Goal: Navigation & Orientation: Find specific page/section

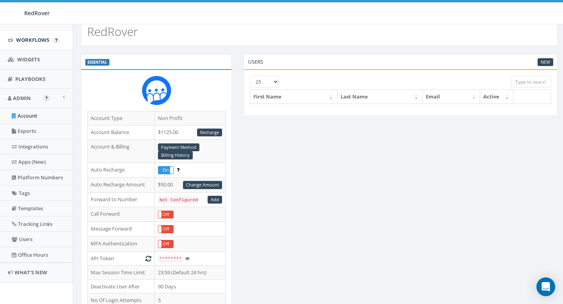
scroll to position [31, 0]
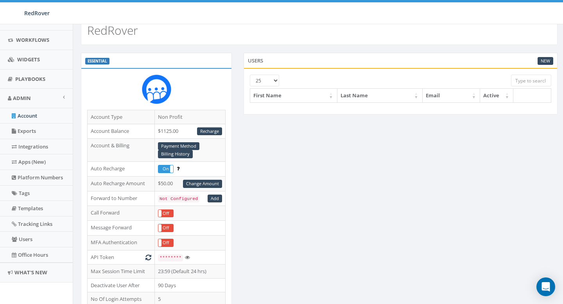
click at [278, 81] on div at bounding box center [387, 78] width 235 height 7
click at [276, 81] on div at bounding box center [387, 78] width 235 height 7
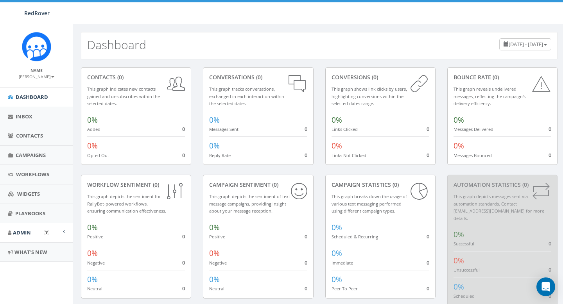
scroll to position [12, 0]
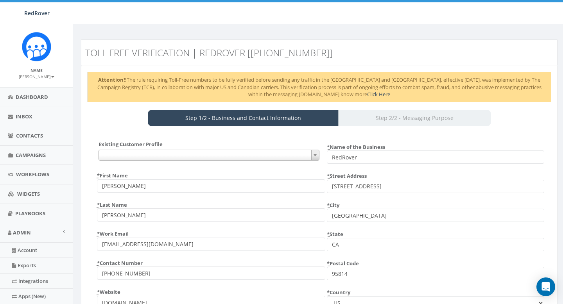
select select "US"
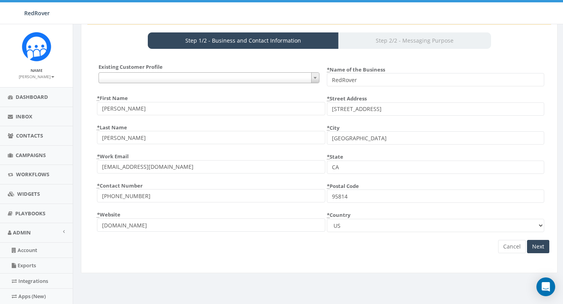
scroll to position [80, 0]
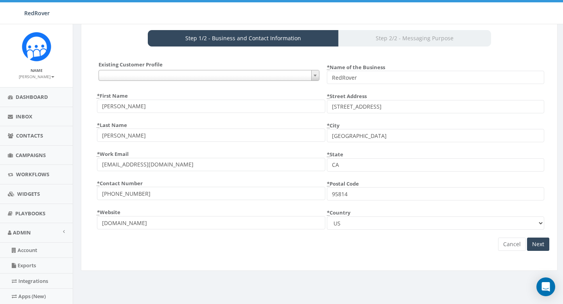
click at [397, 40] on div "Step 1/2 - Business and Contact Information Step 2/2 - Messaging Purpose" at bounding box center [319, 38] width 343 height 16
click at [252, 77] on span at bounding box center [209, 75] width 221 height 11
drag, startPoint x: 227, startPoint y: 59, endPoint x: 231, endPoint y: 63, distance: 5.8
click at [227, 59] on div "Existing Customer Profile {} * First Name Erin * Last Name Bialecki * Work Emai…" at bounding box center [319, 159] width 464 height 212
click at [547, 244] on input "Next" at bounding box center [538, 244] width 22 height 13
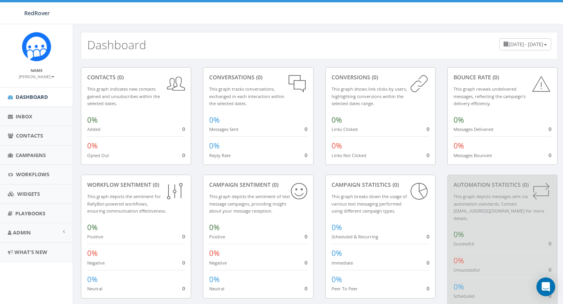
scroll to position [0, 0]
click at [520, 47] on span "June 13, 2025 - September 11, 2025" at bounding box center [526, 43] width 34 height 7
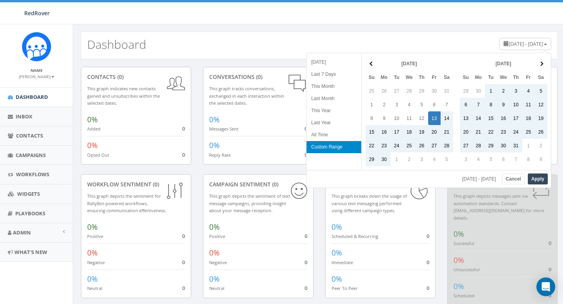
click at [418, 25] on div "Dashboard June 13, 2025 - September 11, 2025" at bounding box center [319, 41] width 493 height 35
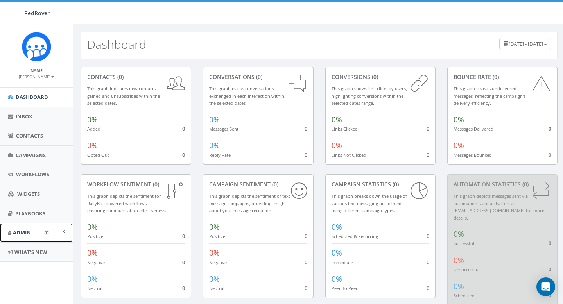
click at [27, 229] on span "Admin" at bounding box center [22, 232] width 18 height 7
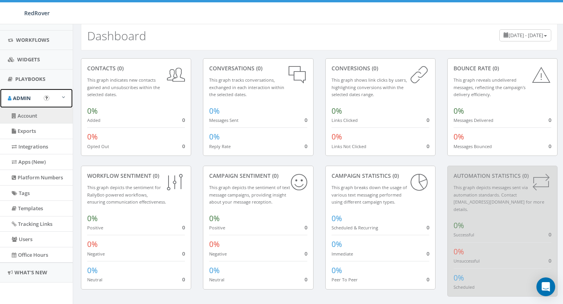
scroll to position [9, 0]
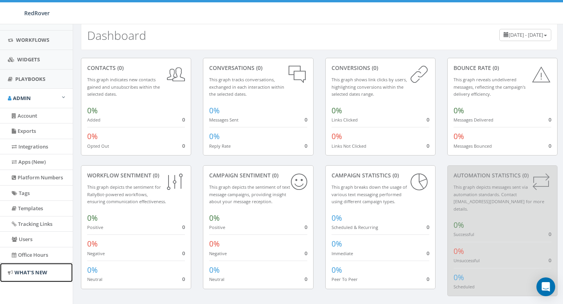
click at [31, 271] on span "What's New" at bounding box center [30, 272] width 33 height 7
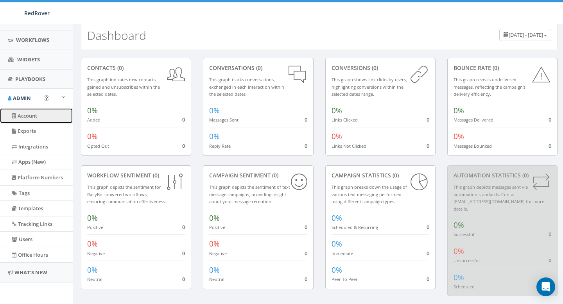
click at [36, 116] on link "Account" at bounding box center [36, 115] width 73 height 15
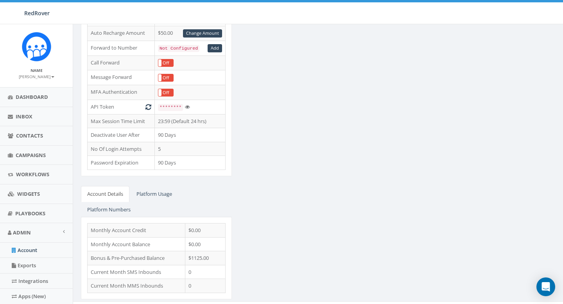
scroll to position [178, 0]
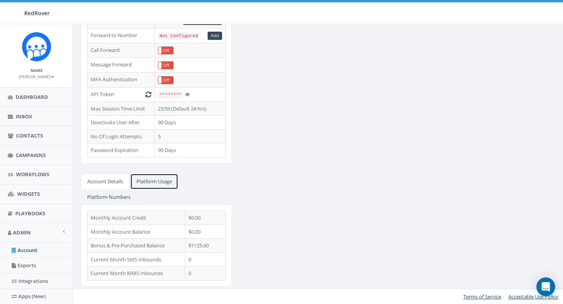
click at [160, 181] on link "Platform Usage" at bounding box center [154, 182] width 48 height 16
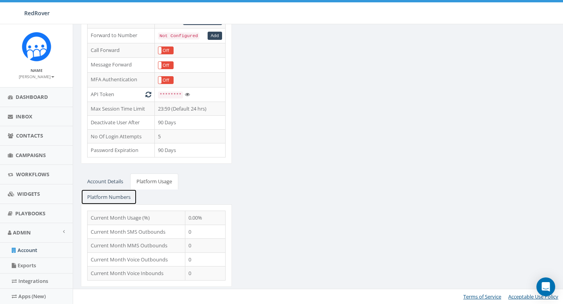
click at [104, 191] on link "Platform Numbers" at bounding box center [109, 197] width 56 height 16
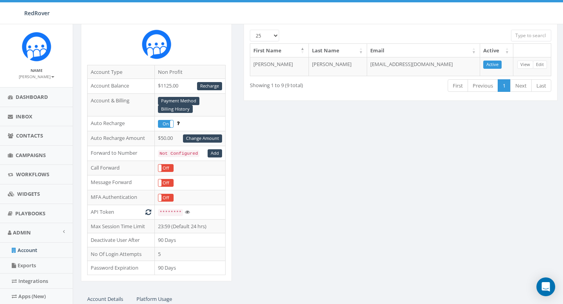
scroll to position [58, 0]
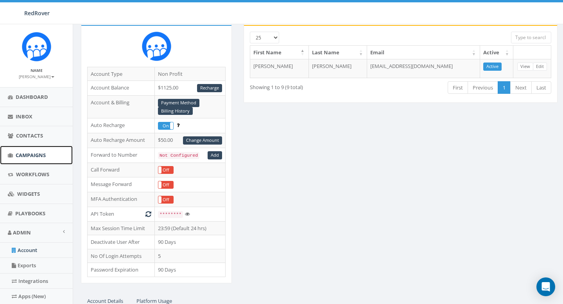
click at [36, 152] on span "Campaigns" at bounding box center [31, 155] width 30 height 7
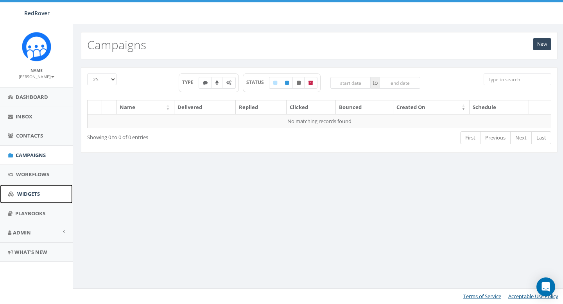
click at [23, 191] on span "Widgets" at bounding box center [28, 194] width 23 height 7
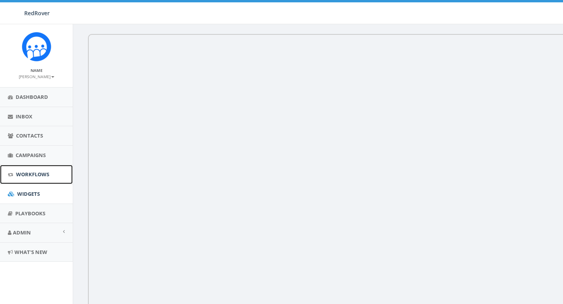
click at [28, 171] on span "Workflows" at bounding box center [32, 174] width 33 height 7
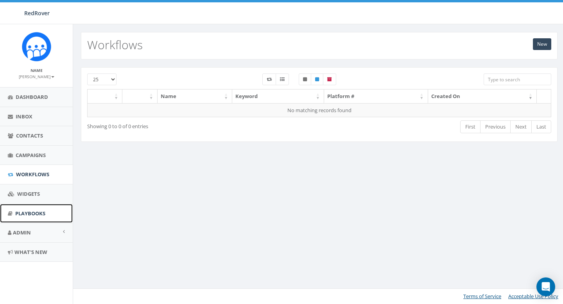
click at [24, 211] on span "Playbooks" at bounding box center [30, 213] width 30 height 7
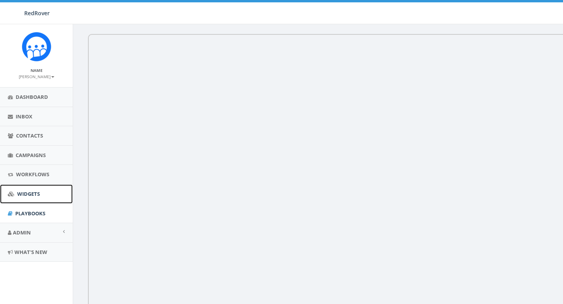
click at [29, 194] on span "Widgets" at bounding box center [28, 194] width 23 height 7
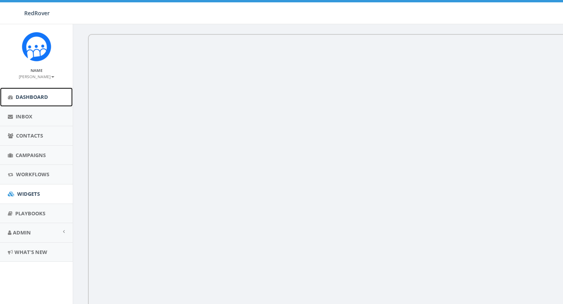
click at [45, 100] on span "Dashboard" at bounding box center [32, 97] width 32 height 7
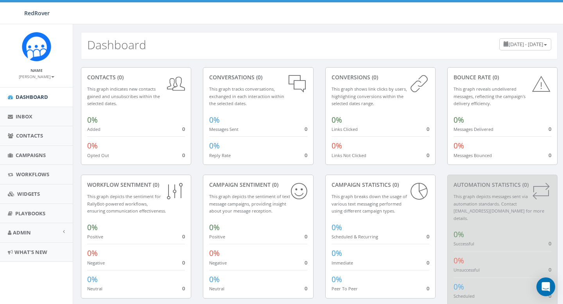
click at [548, 45] on div "[DATE] - [DATE]" at bounding box center [526, 44] width 52 height 12
click at [435, 19] on div "0.00 % of Available Amount Used You have used 0.00 % of your available amount." at bounding box center [477, 13] width 184 height 22
click at [36, 252] on span "What's New" at bounding box center [30, 252] width 33 height 7
click at [23, 97] on span "Dashboard" at bounding box center [32, 97] width 32 height 7
click at [46, 79] on small "[PERSON_NAME]" at bounding box center [37, 76] width 36 height 5
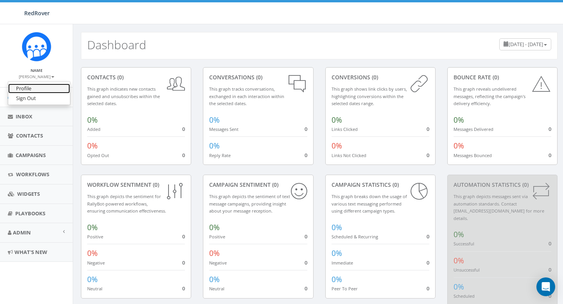
click at [30, 86] on link "Profile" at bounding box center [39, 89] width 62 height 10
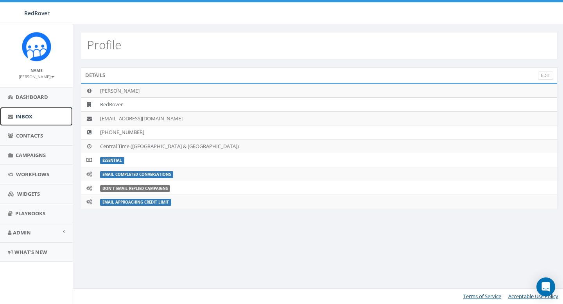
click at [25, 111] on link "Inbox" at bounding box center [36, 116] width 73 height 19
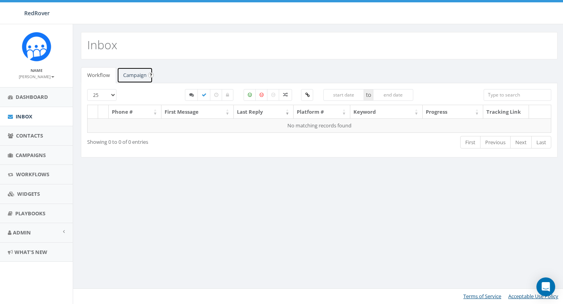
click at [143, 72] on link "Campaign" at bounding box center [135, 75] width 36 height 16
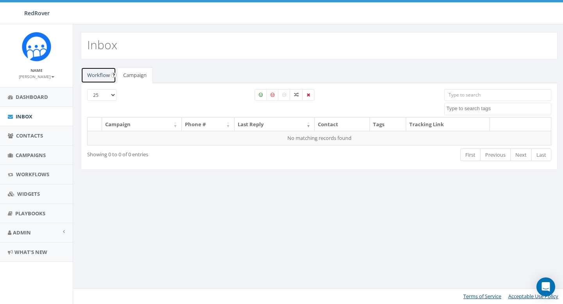
click at [106, 77] on link "Workflow" at bounding box center [98, 75] width 35 height 16
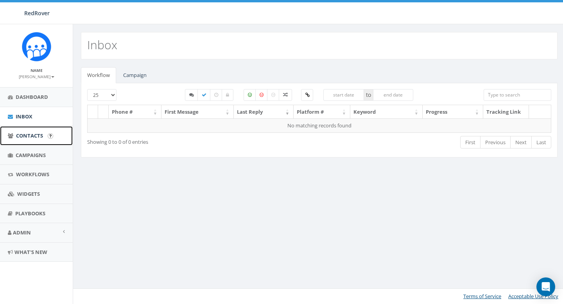
click at [17, 135] on span "Contacts" at bounding box center [29, 135] width 27 height 7
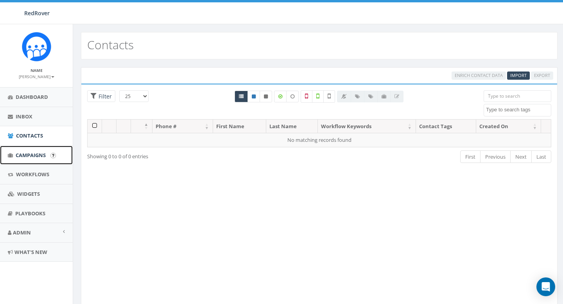
click at [28, 164] on link "Campaigns" at bounding box center [36, 155] width 73 height 19
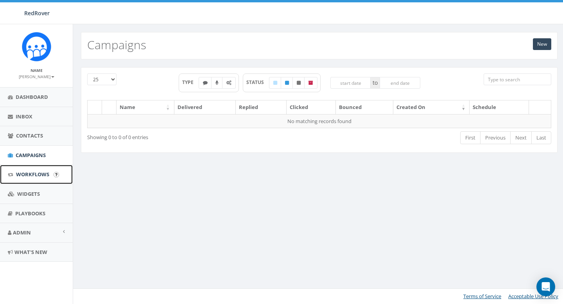
click at [28, 176] on span "Workflows" at bounding box center [32, 174] width 33 height 7
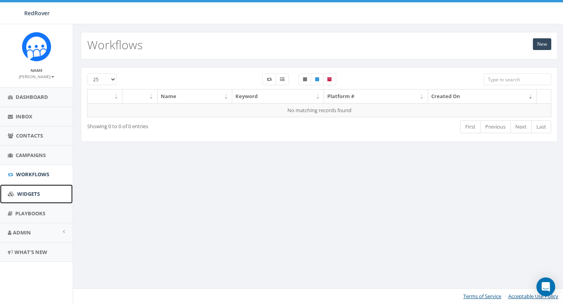
click at [31, 194] on span "Widgets" at bounding box center [28, 194] width 23 height 7
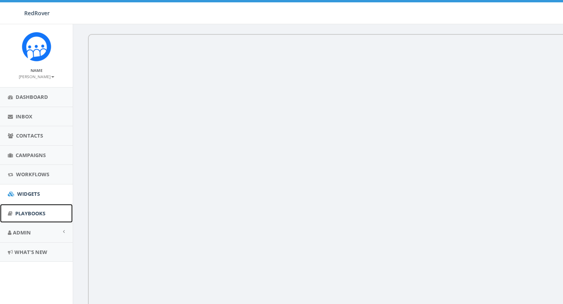
click at [31, 216] on span "Playbooks" at bounding box center [30, 213] width 30 height 7
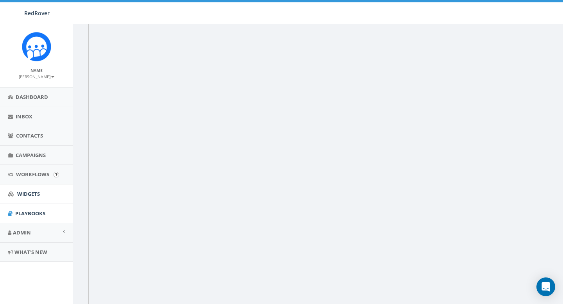
scroll to position [43, 0]
click at [42, 98] on span "Dashboard" at bounding box center [32, 97] width 32 height 7
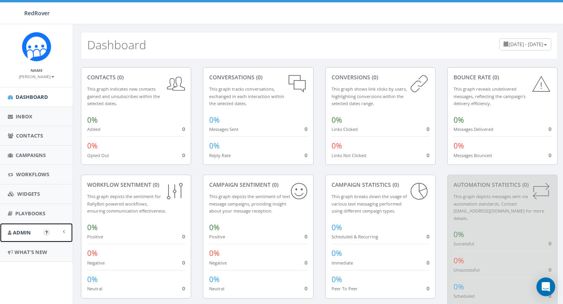
click at [27, 233] on span "Admin" at bounding box center [22, 232] width 18 height 7
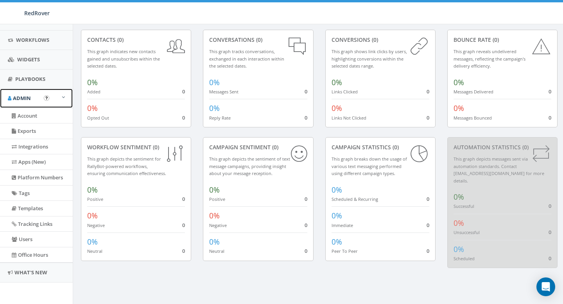
scroll to position [40, 0]
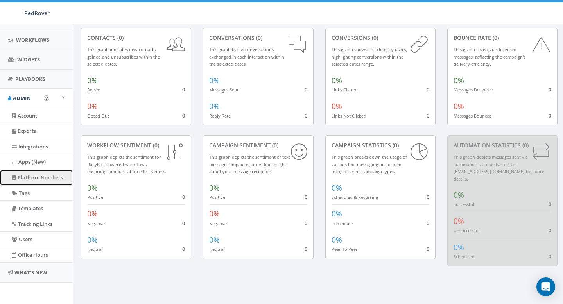
click at [37, 177] on link "Platform Numbers" at bounding box center [36, 177] width 73 height 15
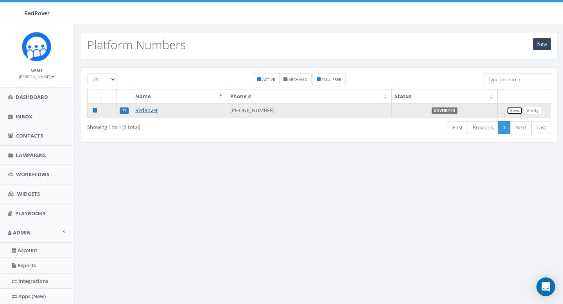
click at [514, 112] on link "View" at bounding box center [515, 111] width 16 height 8
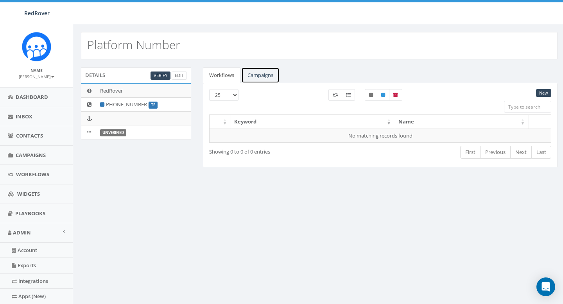
click at [266, 74] on link "Campaigns" at bounding box center [260, 75] width 38 height 16
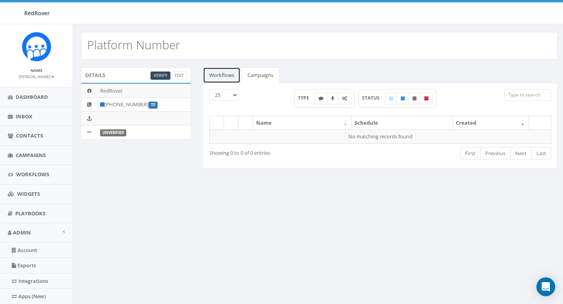
click at [227, 78] on link "Workflows" at bounding box center [222, 75] width 38 height 16
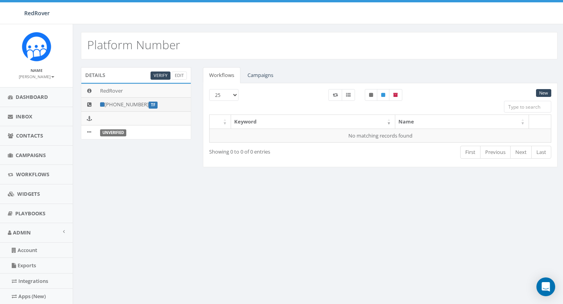
click at [135, 101] on td "+1 866-996-9932 TF" at bounding box center [144, 105] width 94 height 14
click at [135, 104] on td "+1 866-996-9932 TF" at bounding box center [144, 105] width 94 height 14
click at [177, 77] on link "Edit" at bounding box center [179, 76] width 15 height 8
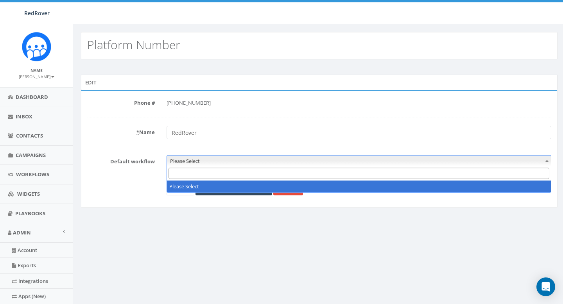
click at [194, 159] on span "Please Select" at bounding box center [359, 161] width 384 height 11
click at [245, 160] on span "Please Select" at bounding box center [359, 161] width 384 height 11
click at [231, 162] on span "Please Select" at bounding box center [359, 161] width 384 height 11
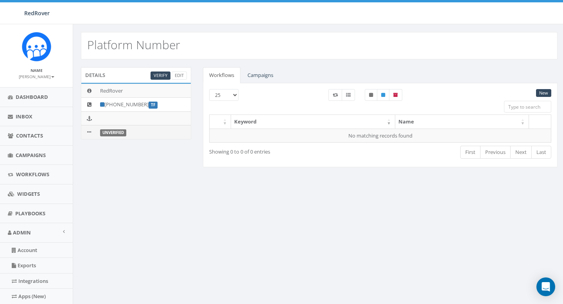
click at [109, 135] on label "Unverified" at bounding box center [113, 132] width 26 height 7
click at [111, 131] on label "Unverified" at bounding box center [113, 132] width 26 height 7
click at [153, 105] on label "TF" at bounding box center [153, 105] width 9 height 7
click at [260, 79] on link "Campaigns" at bounding box center [260, 75] width 38 height 16
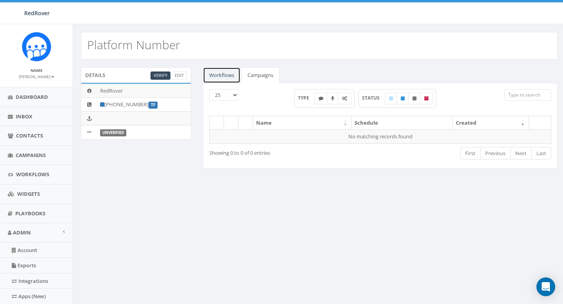
click at [225, 74] on link "Workflows" at bounding box center [222, 75] width 38 height 16
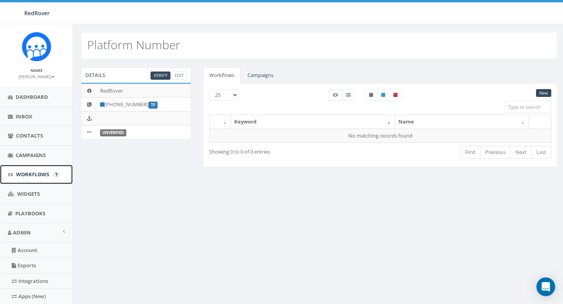
click at [34, 172] on span "Workflows" at bounding box center [32, 174] width 33 height 7
click at [57, 175] on input "image" at bounding box center [56, 174] width 5 height 5
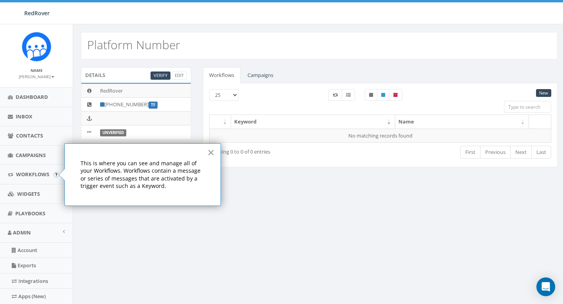
click at [211, 152] on button "×" at bounding box center [210, 152] width 7 height 13
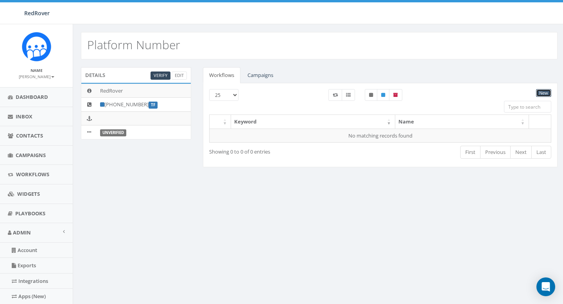
click at [542, 94] on link "New" at bounding box center [543, 93] width 15 height 8
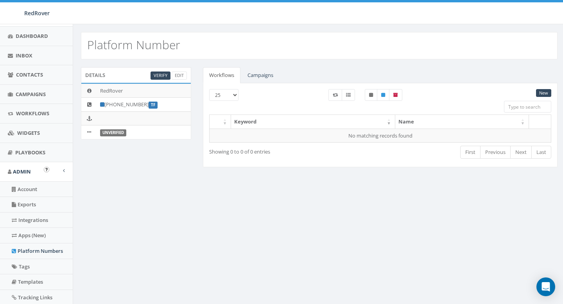
scroll to position [63, 0]
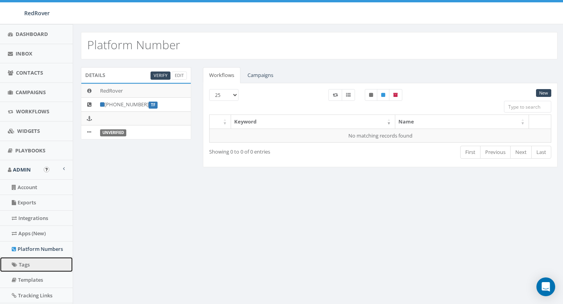
click at [32, 264] on link "Tags" at bounding box center [36, 264] width 73 height 15
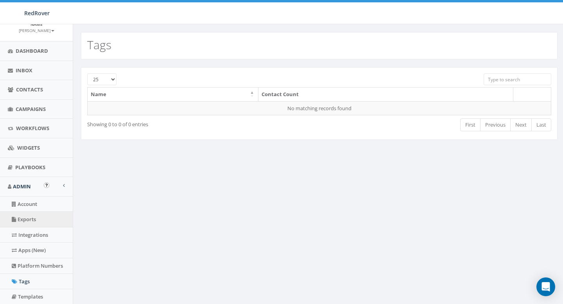
scroll to position [47, 0]
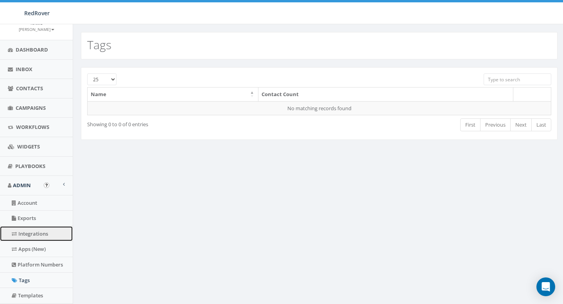
click at [34, 235] on link "Integrations" at bounding box center [36, 234] width 73 height 15
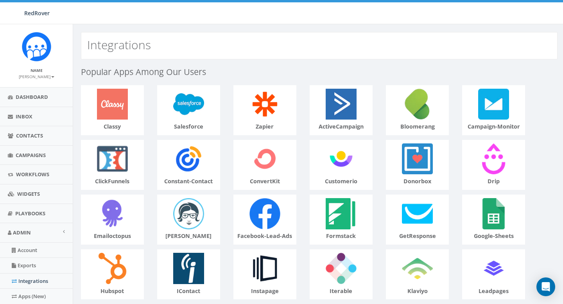
click at [268, 52] on div "Integrations" at bounding box center [319, 45] width 477 height 27
click at [268, 48] on div "Integrations" at bounding box center [319, 45] width 477 height 27
click at [272, 40] on div "Integrations" at bounding box center [319, 45] width 477 height 27
click at [266, 49] on div "Integrations" at bounding box center [319, 45] width 477 height 27
click at [159, 37] on div "Integrations" at bounding box center [319, 45] width 477 height 27
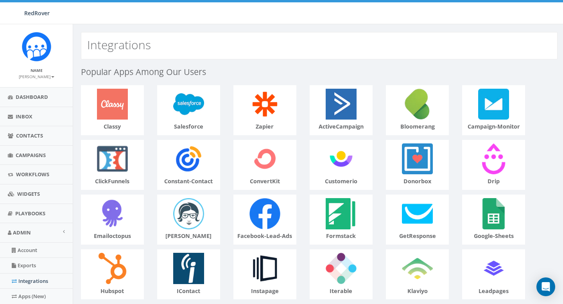
click at [145, 47] on h2 "Integrations" at bounding box center [119, 44] width 64 height 13
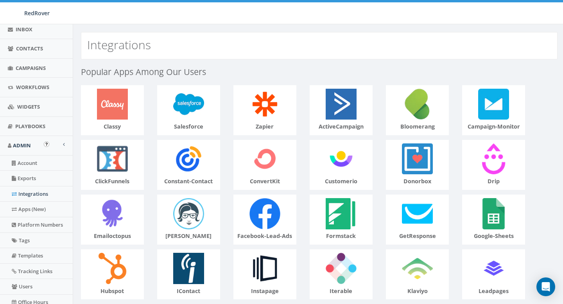
scroll to position [88, 0]
click at [32, 223] on link "Platform Numbers" at bounding box center [36, 223] width 73 height 15
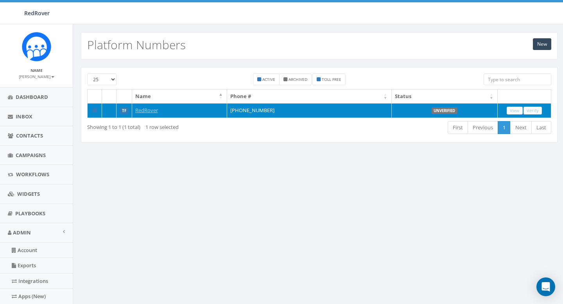
click at [251, 112] on td "[PHONE_NUMBER]" at bounding box center [309, 110] width 165 height 15
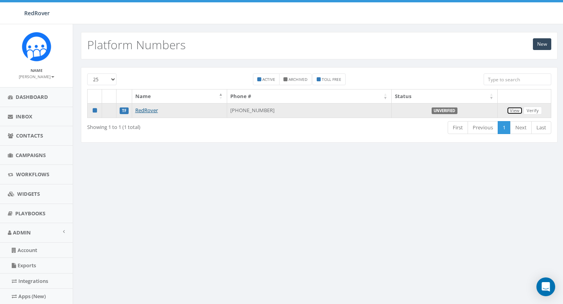
click at [516, 110] on link "View" at bounding box center [515, 111] width 16 height 8
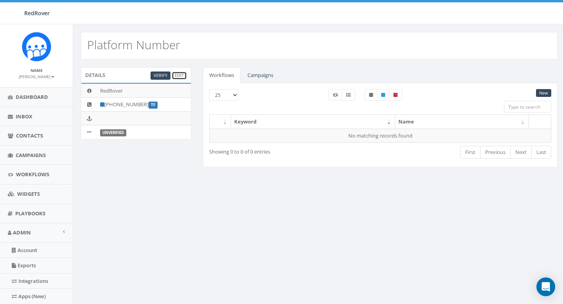
click at [174, 76] on link "Edit" at bounding box center [179, 76] width 15 height 8
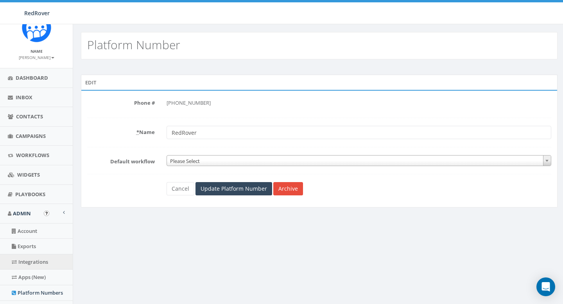
scroll to position [20, 0]
click at [27, 264] on link "Integrations" at bounding box center [36, 261] width 73 height 15
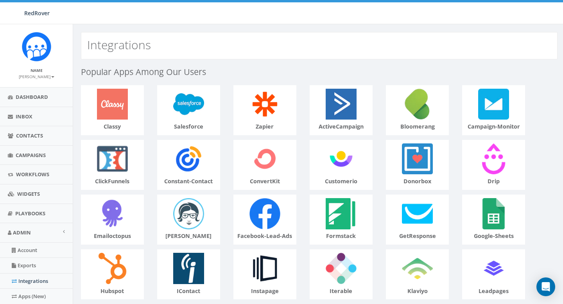
click at [134, 53] on div "Integrations" at bounding box center [319, 45] width 477 height 27
click at [158, 43] on div "Integrations" at bounding box center [319, 45] width 477 height 27
click at [159, 43] on div "Integrations" at bounding box center [319, 45] width 477 height 27
click at [230, 51] on div "Integrations" at bounding box center [319, 45] width 477 height 27
